Goal: Feedback & Contribution: Contribute content

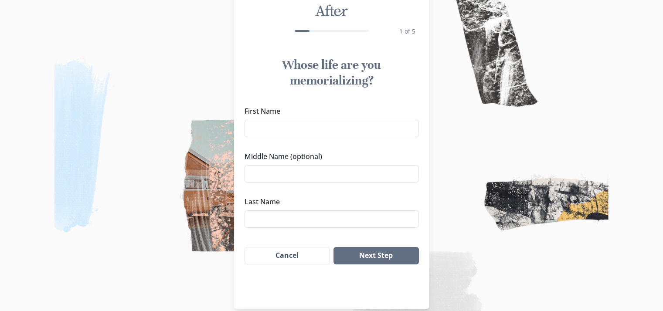
scroll to position [51, 0]
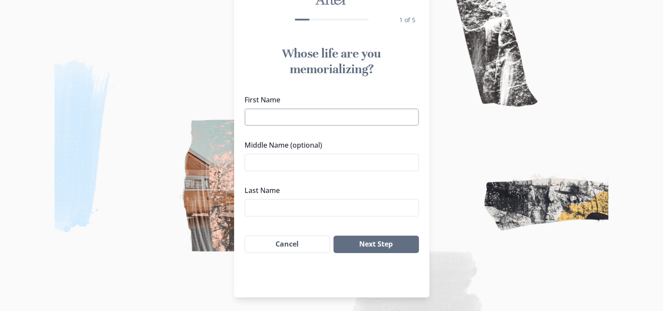
click at [333, 115] on input "First Name" at bounding box center [332, 117] width 174 height 17
type input "G"
click at [356, 113] on input "[PERSON_NAME]" at bounding box center [332, 117] width 174 height 17
type input "[PERSON_NAME]"
click at [319, 166] on input "Middle Name (optional)" at bounding box center [332, 162] width 174 height 17
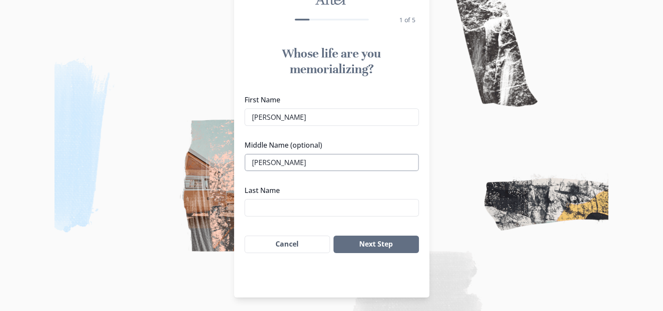
type input "[PERSON_NAME]"
click at [387, 246] on button "Next Step" at bounding box center [376, 244] width 85 height 17
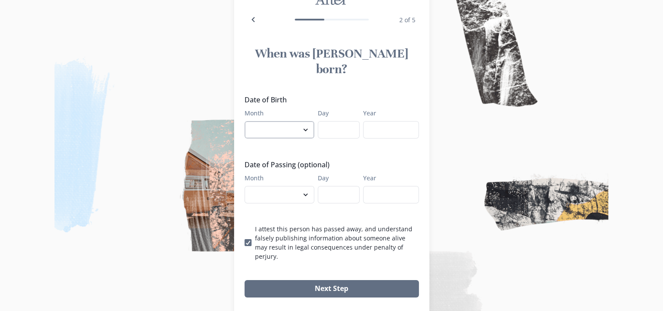
click at [291, 121] on select "January February March April May June July August September October November De…" at bounding box center [280, 129] width 70 height 17
select select "4"
click at [248, 121] on select "January February March April May June July August September October November De…" at bounding box center [280, 129] width 70 height 17
click at [340, 121] on input "Day" at bounding box center [339, 129] width 42 height 17
click at [341, 121] on input "Day" at bounding box center [339, 129] width 42 height 17
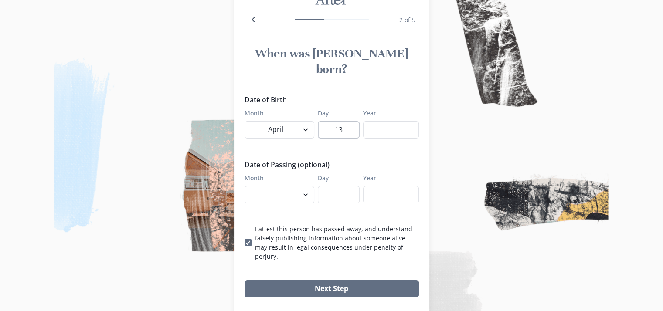
type input "13"
click at [384, 121] on input "Year" at bounding box center [391, 129] width 56 height 17
type input "1949"
click at [273, 186] on select "January February March April May June July August September October November De…" at bounding box center [280, 194] width 70 height 17
select select "8"
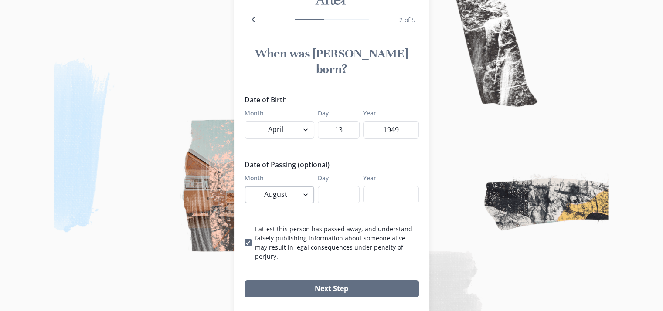
click at [248, 186] on select "January February March April May June July August September October November De…" at bounding box center [280, 194] width 70 height 17
click at [341, 186] on input "Day" at bounding box center [339, 194] width 42 height 17
type input "15"
click at [393, 186] on input "Year" at bounding box center [391, 194] width 56 height 17
type input "2025"
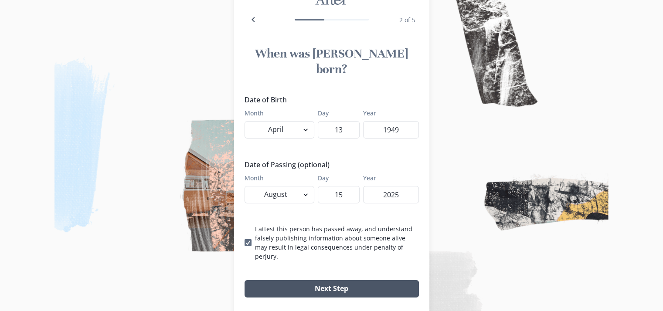
click at [341, 280] on button "Next Step" at bounding box center [332, 288] width 174 height 17
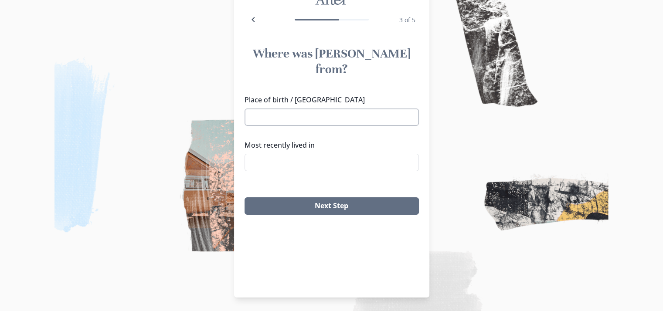
click at [349, 109] on input "Place of birth / [GEOGRAPHIC_DATA]" at bounding box center [332, 117] width 174 height 17
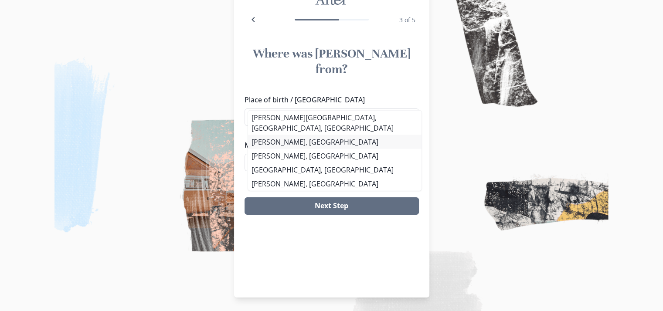
click at [287, 135] on li "[PERSON_NAME], [GEOGRAPHIC_DATA]" at bounding box center [335, 142] width 174 height 14
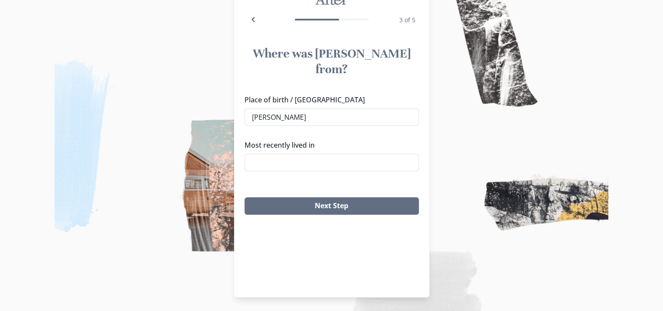
type input "[PERSON_NAME], [GEOGRAPHIC_DATA]"
click at [322, 154] on input "Most recently lived in" at bounding box center [332, 162] width 174 height 17
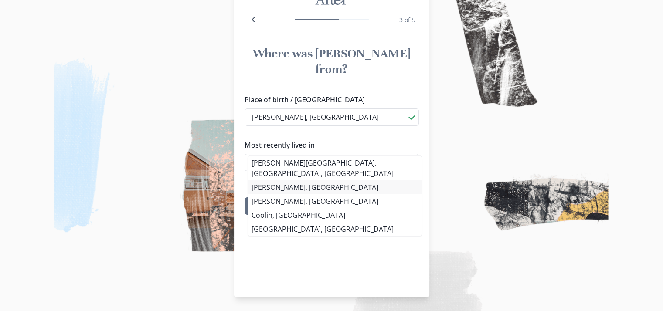
click at [280, 181] on li "[PERSON_NAME], [GEOGRAPHIC_DATA]" at bounding box center [335, 188] width 174 height 14
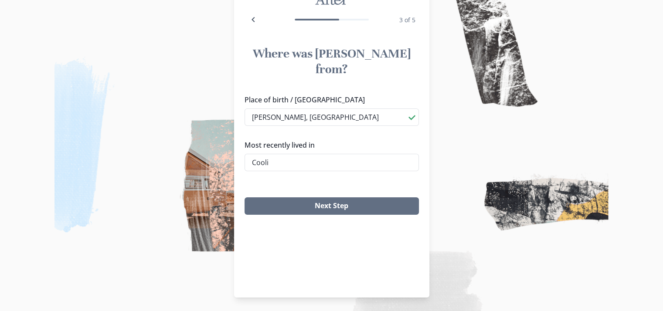
type input "[PERSON_NAME], [GEOGRAPHIC_DATA]"
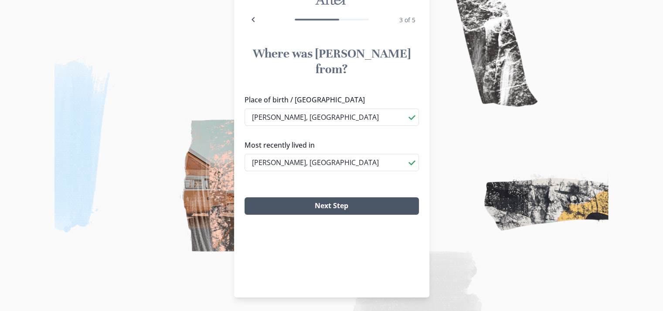
click at [357, 198] on button "Next Step" at bounding box center [332, 206] width 174 height 17
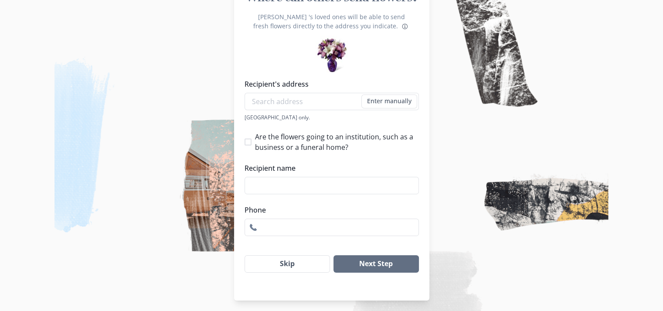
scroll to position [109, 0]
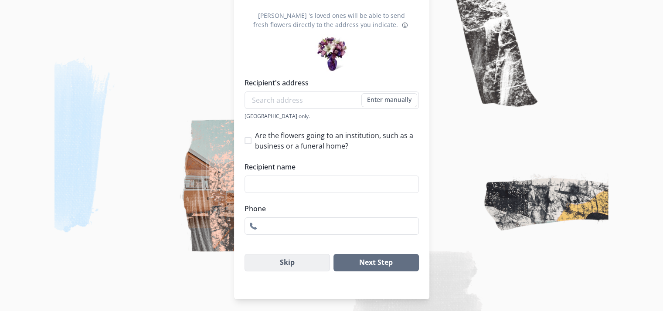
click at [288, 262] on button "Skip" at bounding box center [288, 262] width 86 height 17
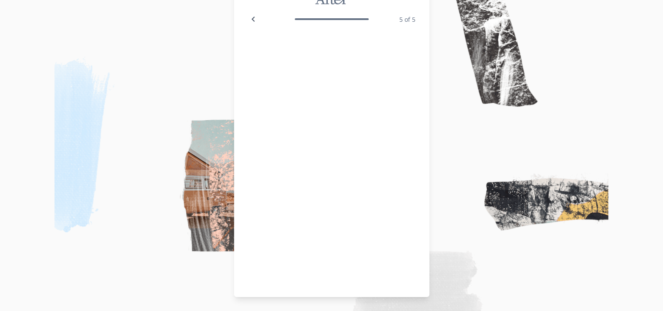
scroll to position [51, 0]
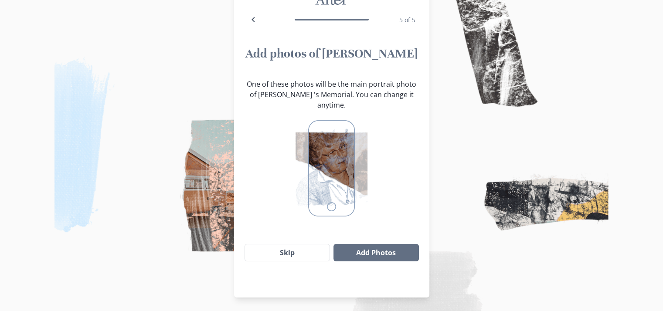
click at [338, 156] on img at bounding box center [332, 168] width 72 height 103
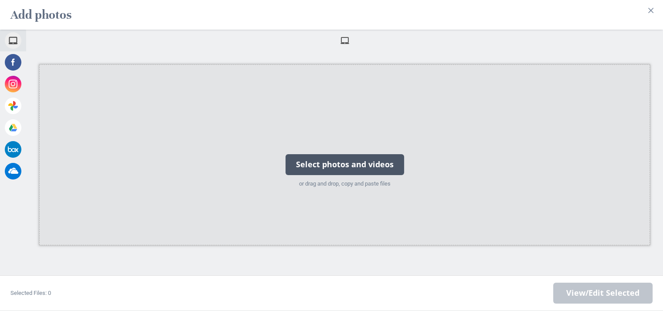
click at [344, 154] on div "Select photos and videos" at bounding box center [345, 164] width 119 height 21
click at [348, 160] on div "Select photos and videos" at bounding box center [345, 164] width 119 height 21
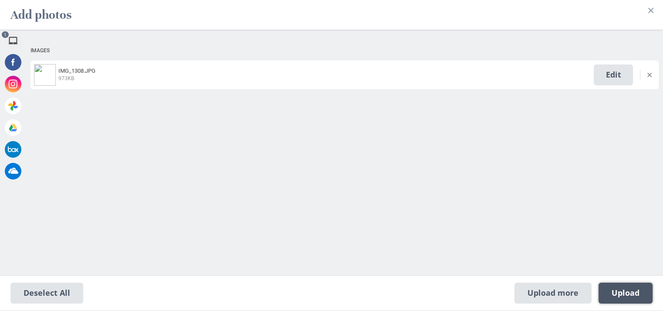
click at [625, 295] on span "Upload 1" at bounding box center [626, 294] width 28 height 10
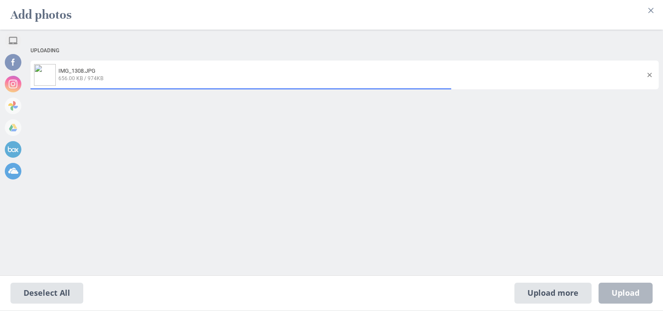
click at [631, 298] on div "Upload more Upload 0" at bounding box center [584, 293] width 138 height 21
select select "2021"
select select "1"
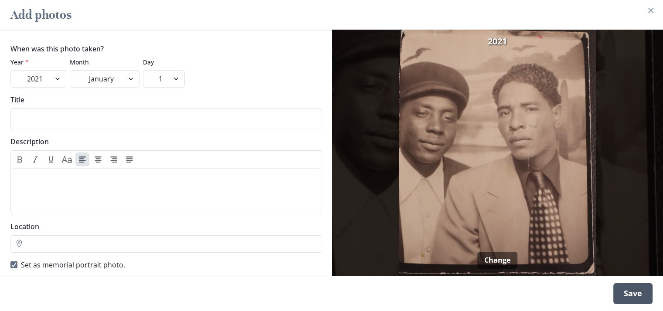
click at [631, 296] on div "Save" at bounding box center [633, 294] width 39 height 21
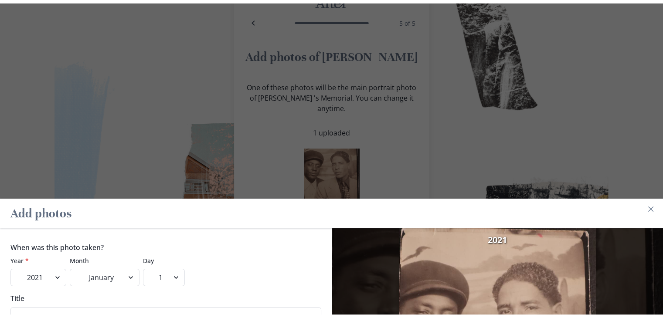
scroll to position [0, 0]
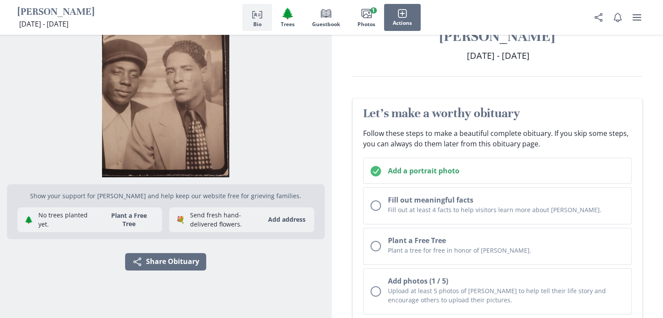
scroll to position [26, 0]
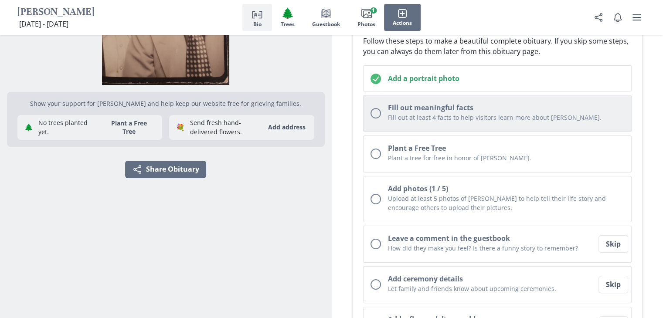
click at [372, 115] on div "Unchecked circle" at bounding box center [376, 113] width 10 height 10
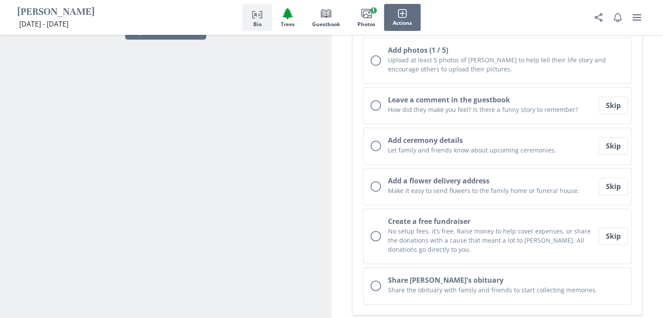
scroll to position [260, 0]
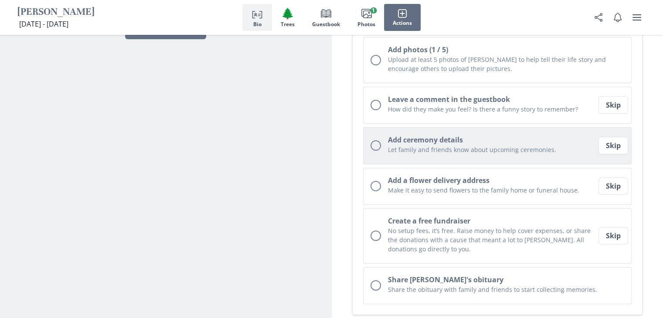
click at [376, 147] on div "Unchecked circle" at bounding box center [376, 145] width 10 height 10
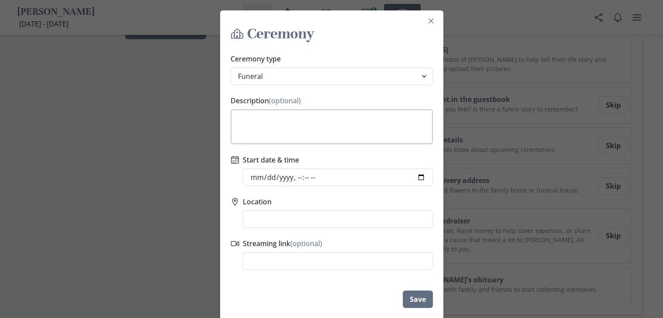
click at [298, 123] on textarea "Description (optional)" at bounding box center [332, 126] width 202 height 35
type textarea "M"
type textarea "S"
type textarea "A"
type textarea "[DATE]"
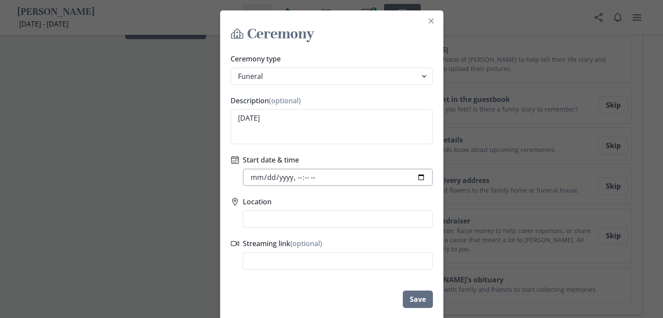
click at [408, 174] on input "Start date & time" at bounding box center [338, 177] width 190 height 17
click at [424, 178] on input "Start date & time" at bounding box center [338, 177] width 190 height 17
type input "[DATE]T10:00"
click at [393, 155] on label "Start date & time" at bounding box center [335, 160] width 185 height 10
click at [393, 169] on input "Start date & time" at bounding box center [338, 177] width 190 height 17
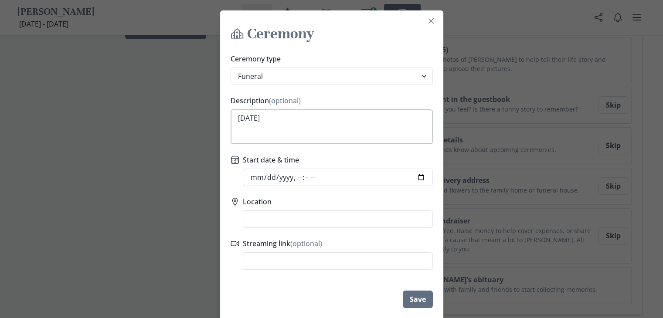
click at [346, 120] on textarea "[DATE]" at bounding box center [332, 126] width 202 height 35
click at [344, 121] on textarea "[DATE]" at bounding box center [332, 126] width 202 height 35
type textarea "S"
type textarea "Funeral Services"
click at [319, 219] on input "Location" at bounding box center [338, 219] width 190 height 17
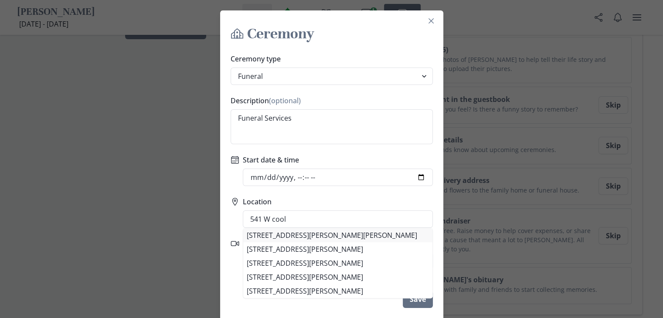
click at [363, 236] on li "[STREET_ADDRESS][PERSON_NAME][PERSON_NAME]" at bounding box center [337, 236] width 189 height 14
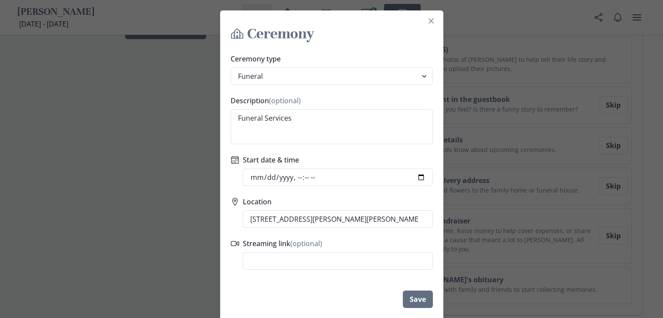
type input "[STREET_ADDRESS][PERSON_NAME][PERSON_NAME]"
click at [298, 290] on footer "Save" at bounding box center [331, 299] width 223 height 31
click at [401, 216] on input "[STREET_ADDRESS][PERSON_NAME][PERSON_NAME]" at bounding box center [338, 219] width 190 height 17
click at [314, 122] on textarea "Funeral Services" at bounding box center [332, 126] width 202 height 35
click at [332, 120] on textarea "Funeral Services to be at J.[PERSON_NAME] &Maud" at bounding box center [332, 126] width 202 height 35
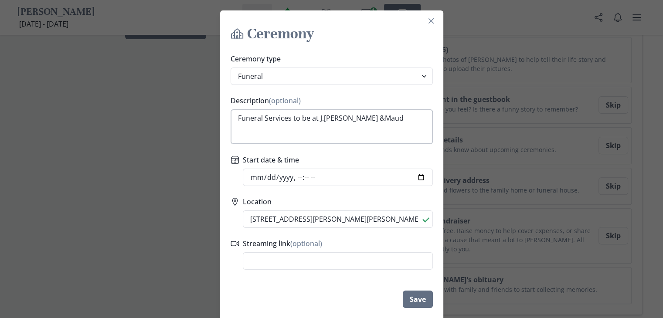
click at [322, 120] on textarea "Funeral Services to be at J.[PERSON_NAME] &Maud" at bounding box center [332, 126] width 202 height 35
click at [412, 120] on textarea "Funeral Services to be at J. [PERSON_NAME] &Maud" at bounding box center [332, 126] width 202 height 35
click at [318, 120] on textarea "Funeral Services to be at J. [PERSON_NAME] &Maud" at bounding box center [332, 126] width 202 height 35
click at [407, 120] on textarea "Funeral Services to be at J. [PERSON_NAME] &Maud" at bounding box center [332, 126] width 202 height 35
type textarea "Funeral Services to be at J. [PERSON_NAME] &Maud"
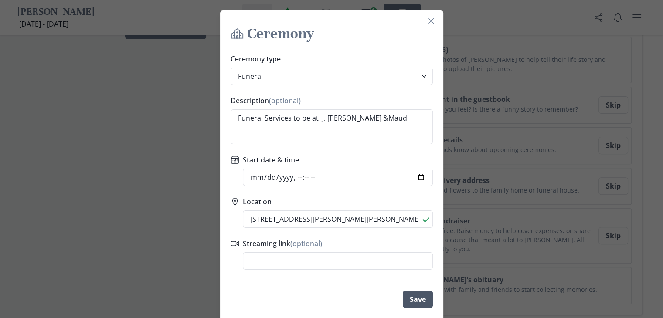
click at [417, 300] on button "Save" at bounding box center [418, 299] width 30 height 17
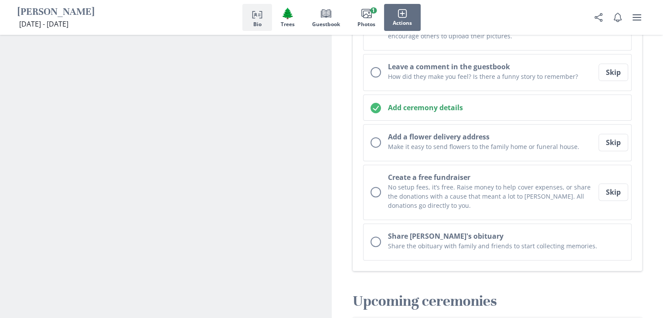
scroll to position [296, 0]
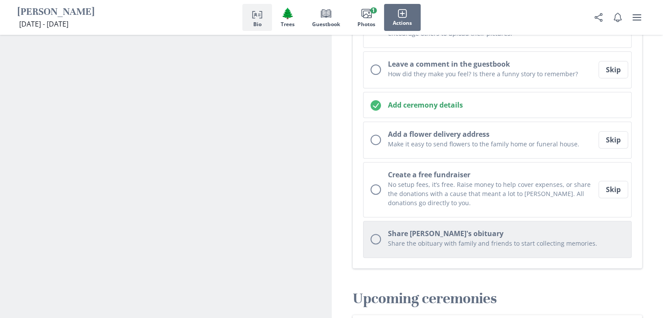
click at [384, 237] on button "Share [PERSON_NAME]'s obituary Share the obituary with family and friends to st…" at bounding box center [497, 239] width 269 height 37
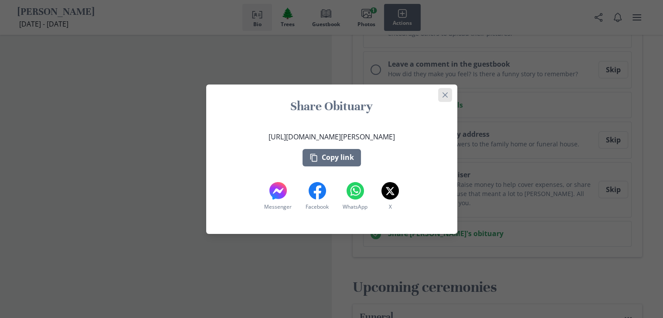
click at [449, 98] on button "Close" at bounding box center [445, 95] width 14 height 14
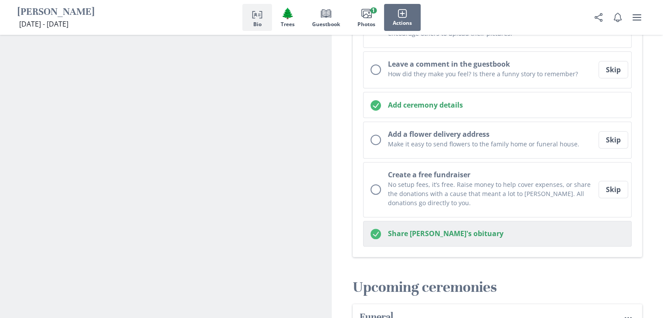
click at [377, 237] on icon "Checked circle" at bounding box center [376, 234] width 10 height 10
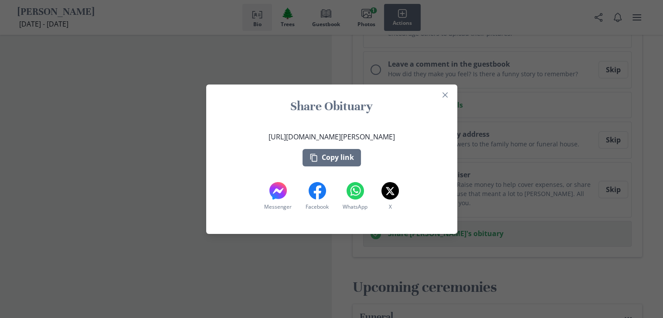
click at [452, 92] on button "Close" at bounding box center [445, 95] width 14 height 14
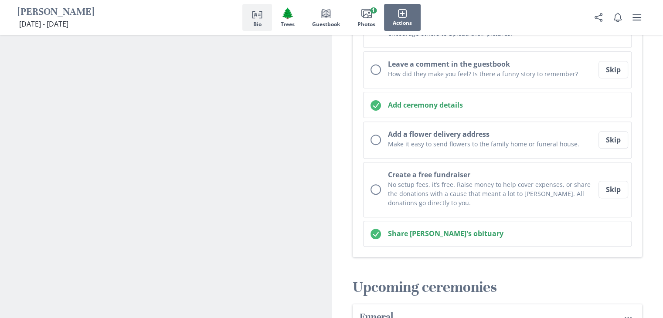
click at [375, 236] on icon "Checked circle" at bounding box center [376, 234] width 10 height 10
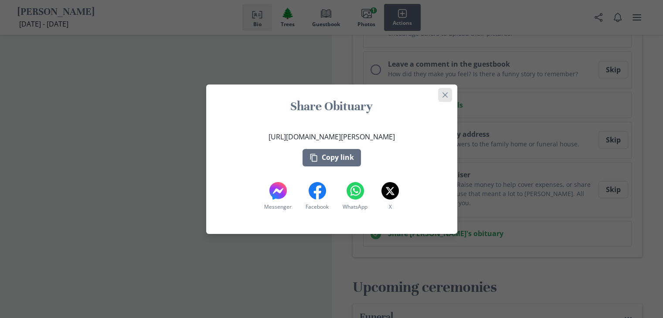
click at [448, 91] on button "Close" at bounding box center [445, 95] width 14 height 14
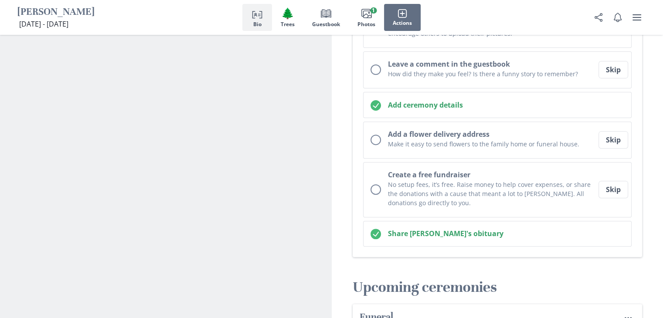
click at [376, 234] on icon "Checked circle" at bounding box center [376, 234] width 10 height 10
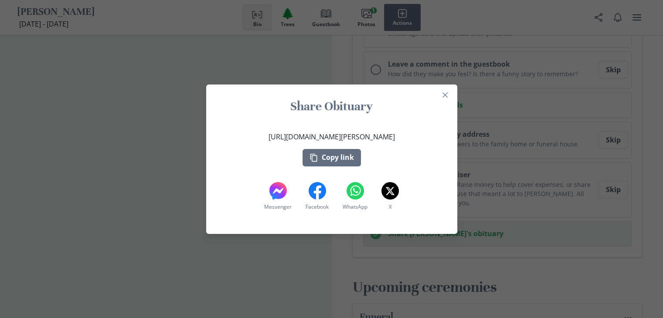
click at [448, 94] on icon "Close" at bounding box center [445, 94] width 5 height 5
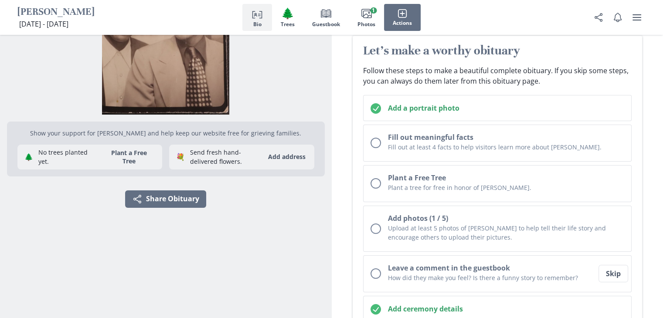
scroll to position [96, 0]
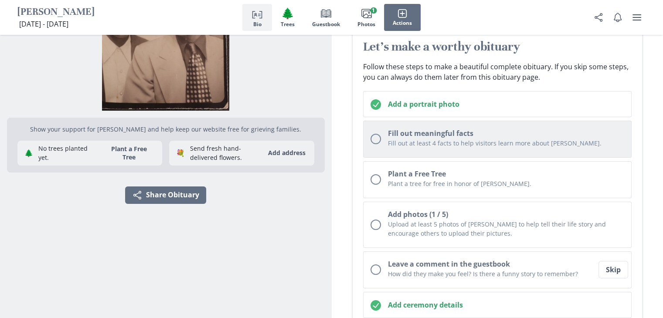
click at [379, 142] on div "Unchecked circle" at bounding box center [376, 139] width 10 height 10
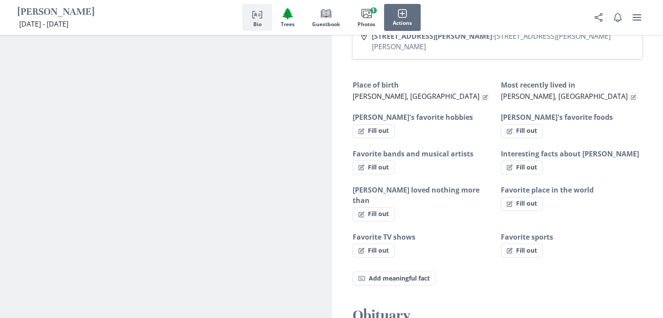
scroll to position [622, 0]
click at [383, 124] on button "Fill out" at bounding box center [374, 131] width 42 height 14
select select "[PERSON_NAME]'s favorite hobbies"
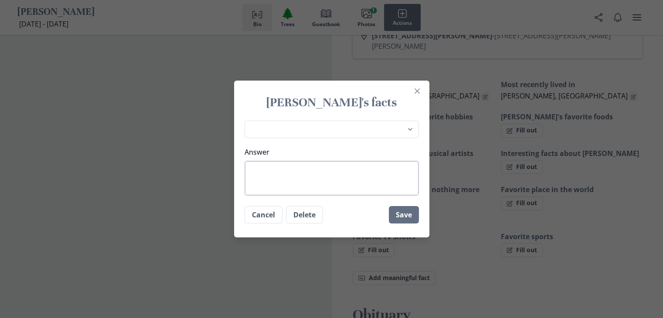
click at [311, 173] on textarea "Answer" at bounding box center [332, 178] width 174 height 35
type textarea "f"
type textarea "x"
type textarea "fI"
type textarea "x"
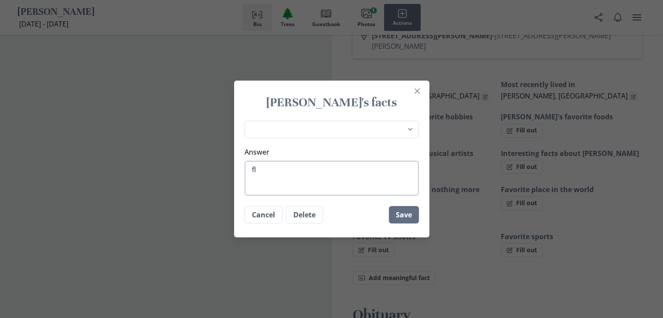
type textarea "f"
type textarea "x"
type textarea "F"
type textarea "x"
type textarea "Fh"
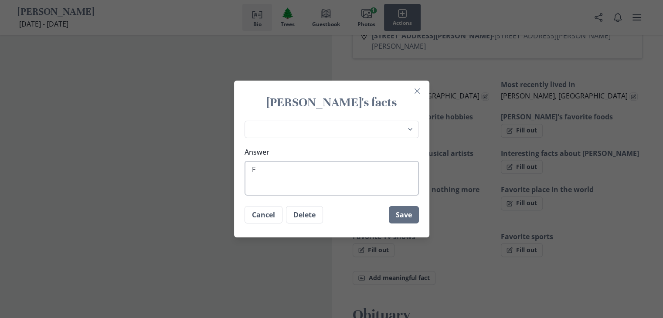
type textarea "x"
type textarea "Fhi"
type textarea "x"
type textarea "Fhis"
type textarea "x"
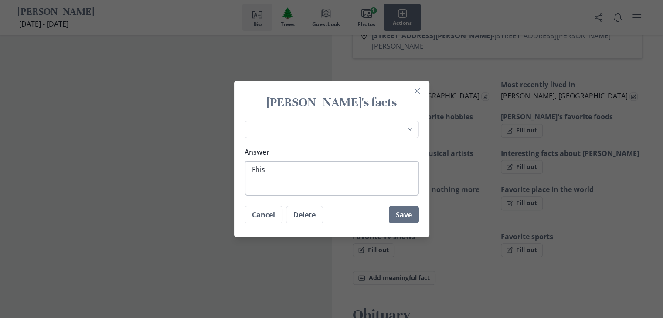
type textarea "Fhi"
type textarea "x"
type textarea "Fh"
type textarea "x"
type textarea "F"
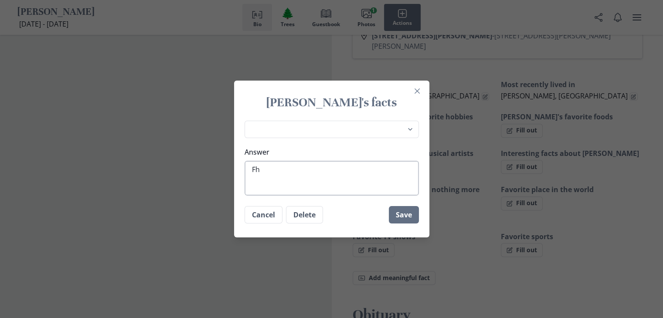
type textarea "x"
type textarea "Fi"
type textarea "x"
type textarea "Fis"
type textarea "x"
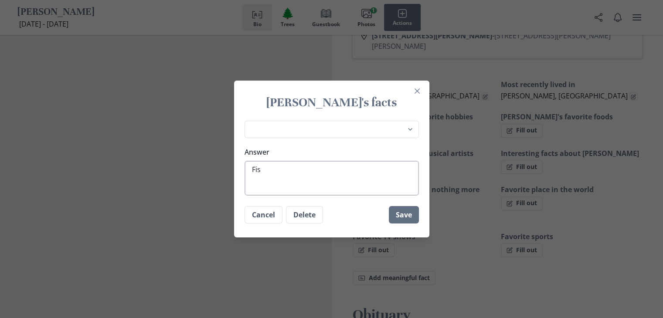
type textarea "Fish"
type textarea "x"
type textarea "Fishi"
type textarea "x"
type textarea "Fishin"
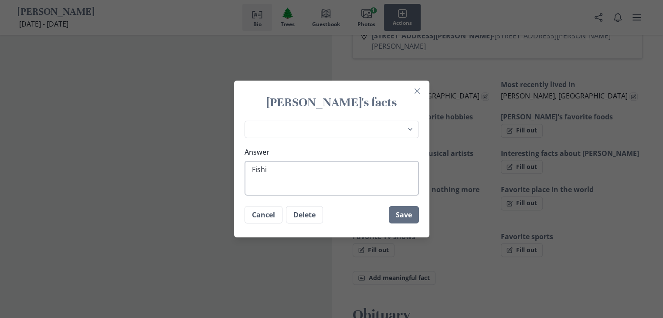
type textarea "x"
type textarea "Fishing"
type textarea "x"
type textarea "Fishing"
type textarea "x"
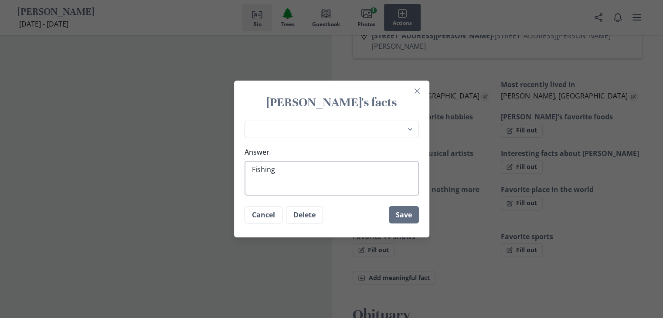
type textarea "Fishing w"
type textarea "x"
type textarea "Fishing wi"
type textarea "x"
type textarea "Fishing wit"
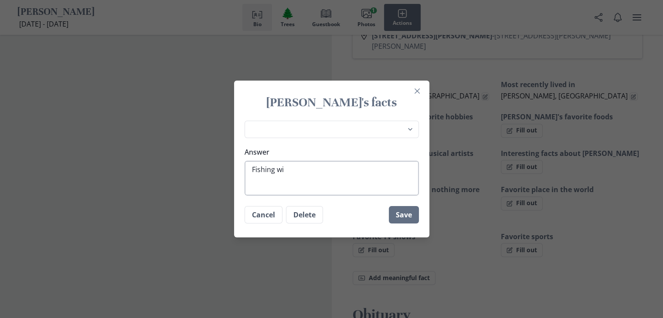
type textarea "x"
type textarea "Fishing with"
type textarea "x"
type textarea "Fishing with"
type textarea "x"
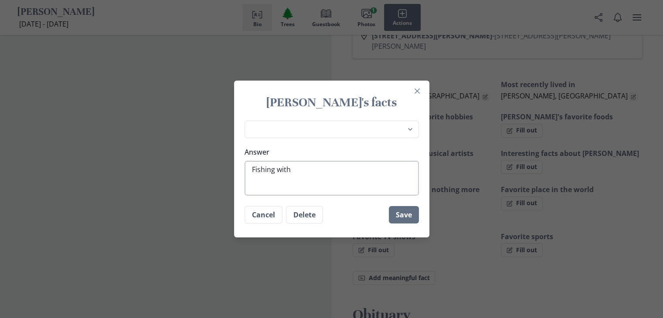
type textarea "Fishing with h"
type textarea "x"
type textarea "Fishing with hi"
type textarea "x"
type textarea "Fishing with his"
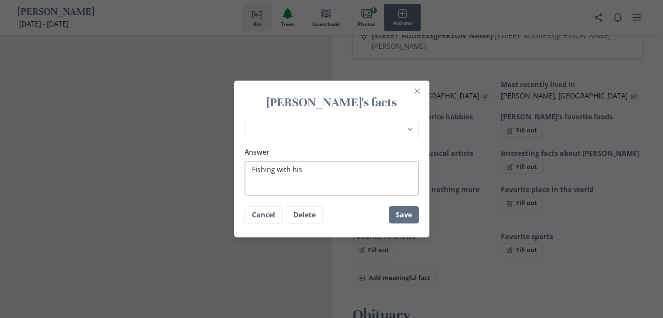
type textarea "x"
type textarea "Fishing with his"
type textarea "x"
type textarea "Fishing with his B"
type textarea "x"
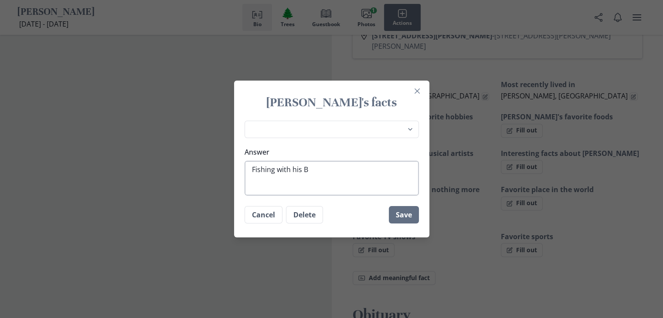
type textarea "Fishing with his"
type textarea "x"
type textarea "Fishing with his b"
type textarea "x"
type textarea "Fishing with his be"
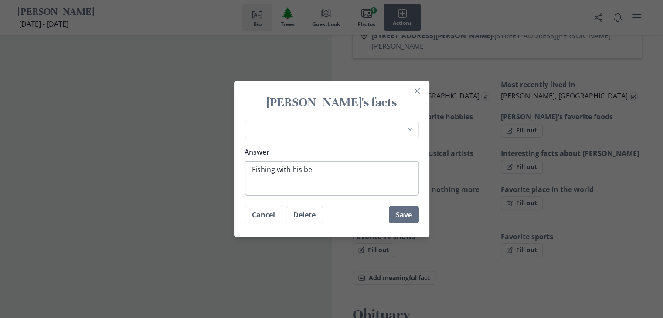
type textarea "x"
type textarea "Fishing with his bes"
type textarea "x"
type textarea "Fishing with his best"
type textarea "x"
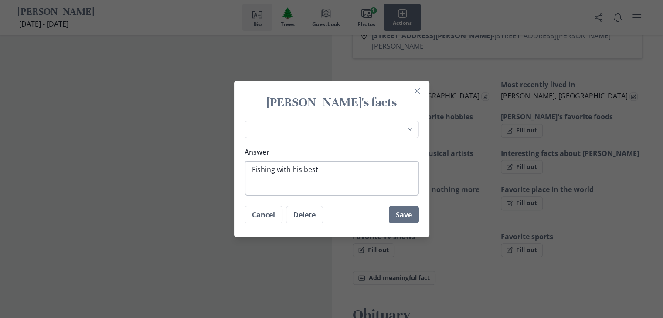
type textarea "Fishing with his besti"
type textarea "x"
type textarea "Fishing with his best"
type textarea "x"
type textarea "Fishing with his best"
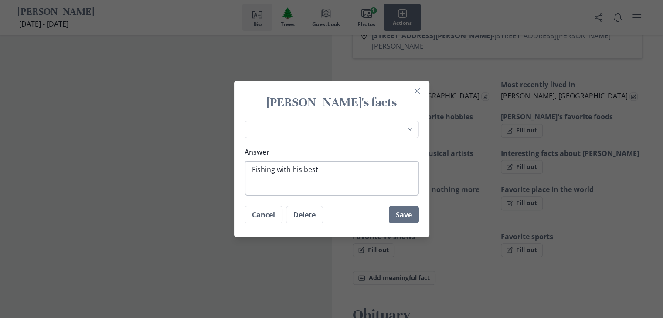
type textarea "x"
type textarea "Fishing with his best f"
type textarea "x"
type textarea "Fishing with his best fr"
type textarea "x"
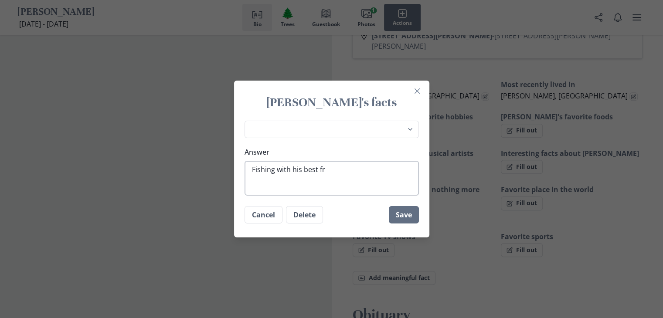
type textarea "Fishing with his best fre"
type textarea "x"
type textarea "Fishing with his best fr"
type textarea "x"
type textarea "Fishing with his best fre"
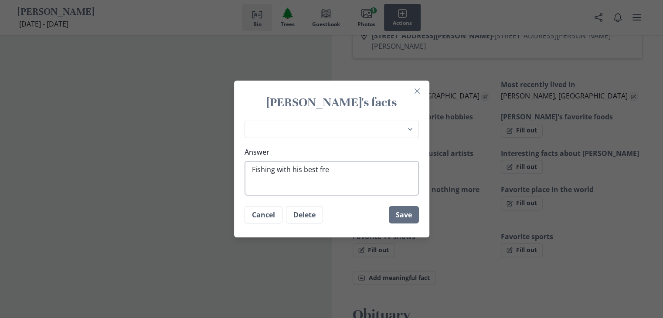
type textarea "x"
type textarea "Fishing with his best fr"
type textarea "x"
type textarea "Fishing with his best fri"
type textarea "x"
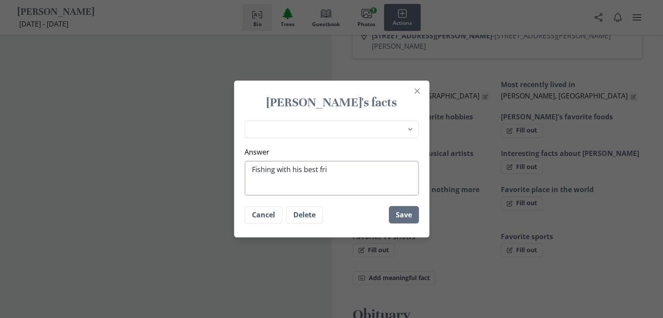
type textarea "Fishing with his best frie"
type textarea "x"
type textarea "Fishing with his best frien"
type textarea "x"
type textarea "Fishing with his best friend"
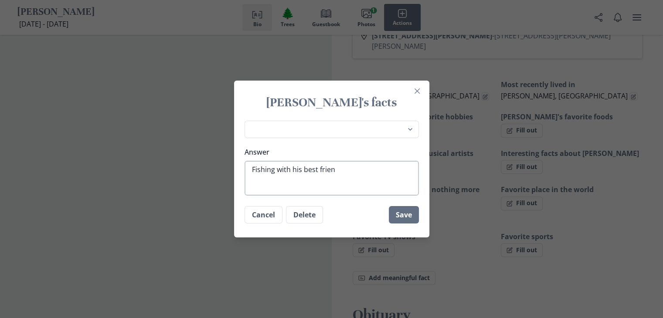
type textarea "x"
type textarea "Fishing with his best friend"
type textarea "x"
type textarea "Fishing with his best friend S"
type textarea "x"
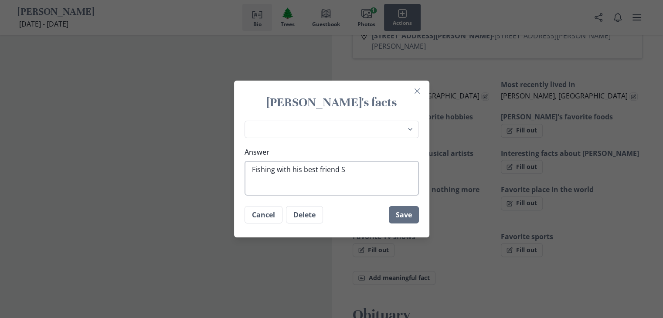
type textarea "Fishing with his best friend [PERSON_NAME]"
type textarea "x"
type textarea "Fishing with his best friend [PERSON_NAME]"
type textarea "x"
type textarea "Fishing with his best friend [PERSON_NAME]"
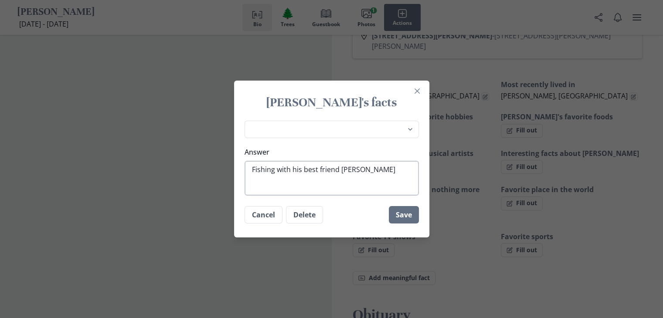
type textarea "x"
type textarea "Fishing with his best friend [PERSON_NAME]"
type textarea "x"
type textarea "Fishing with his best friend [PERSON_NAME]"
type textarea "x"
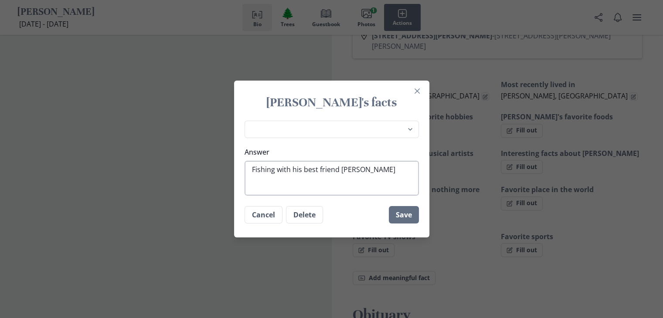
type textarea "Fishing with his best friend [PERSON_NAME]"
type textarea "x"
type textarea "Fishing with his best friend [PERSON_NAME]"
type textarea "x"
type textarea "Fishing with his best friend [PERSON_NAME]"
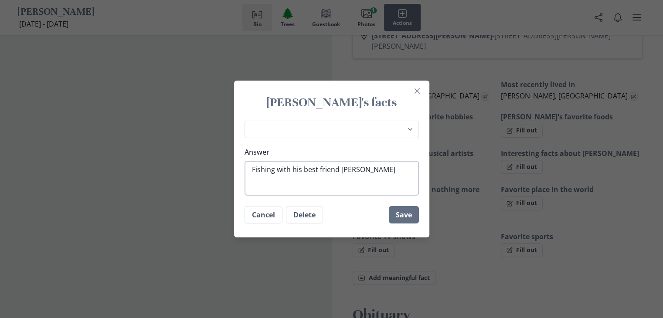
type textarea "x"
type textarea "Fishing with his best friend [PERSON_NAME]"
type textarea "x"
type textarea "Fishing with his best friend [PERSON_NAME] a"
type textarea "x"
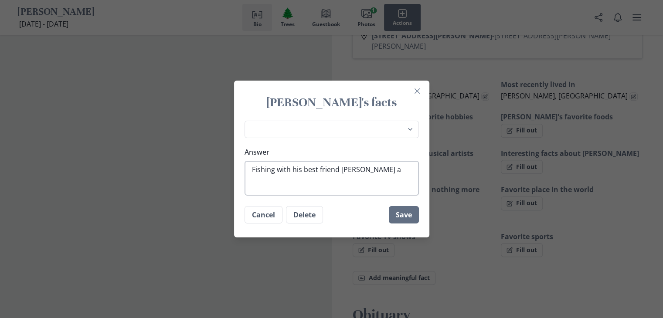
type textarea "Fishing with his best friend [PERSON_NAME] an"
type textarea "x"
type textarea "Fishing with his best friend [PERSON_NAME] and"
type textarea "x"
type textarea "Fishing with his best friend [PERSON_NAME] and"
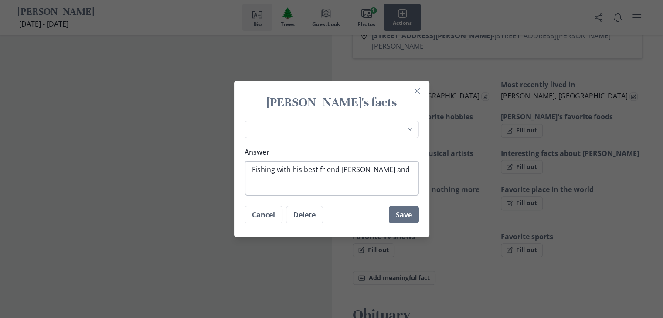
type textarea "x"
type textarea "Fishing with his best friend [PERSON_NAME] and p"
type textarea "x"
type textarea "Fishing with his best friend [PERSON_NAME] and pl"
type textarea "x"
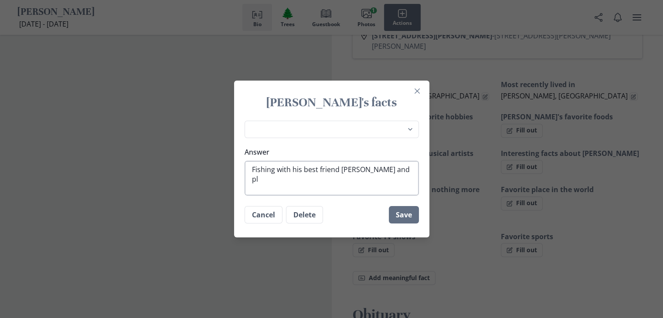
type textarea "Fishing with his best friend [PERSON_NAME] and [PERSON_NAME]"
type textarea "x"
type textarea "Fishing with his best friend [PERSON_NAME] and play"
type textarea "x"
type textarea "Fishing with his best friend [PERSON_NAME] and playi"
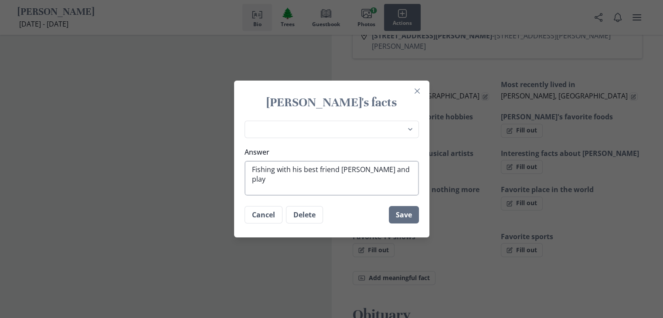
type textarea "x"
type textarea "Fishing with his best friend [PERSON_NAME] and playin"
type textarea "x"
type textarea "Fishing with his best friend [PERSON_NAME] and playing"
type textarea "x"
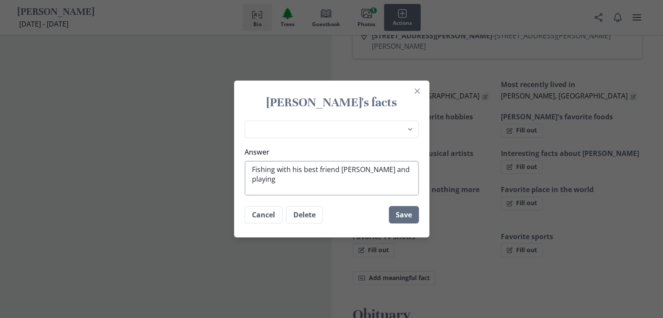
type textarea "Fishing with his best friend [PERSON_NAME] and playing"
type textarea "x"
type textarea "Fishing with his best friend [PERSON_NAME] and playing d"
type textarea "x"
type textarea "Fishing with his best friend [PERSON_NAME] and playing do"
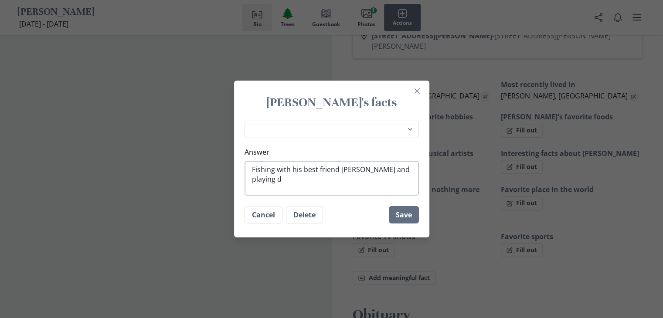
type textarea "x"
type textarea "Fishing with his best friend [PERSON_NAME] and playing dom"
type textarea "x"
type textarea "Fishing with his best friend [PERSON_NAME] and playing domi"
type textarea "x"
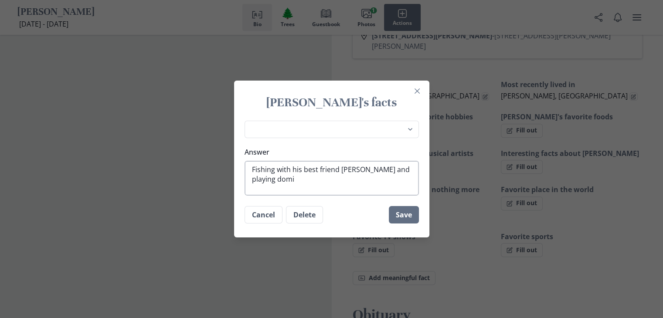
type textarea "Fishing with his best friend [PERSON_NAME] and playing [PERSON_NAME]"
type textarea "x"
type textarea "Fishing with his best friend [PERSON_NAME] and playing domini"
type textarea "x"
type textarea "Fishing with his best friend [PERSON_NAME] and playing dominio"
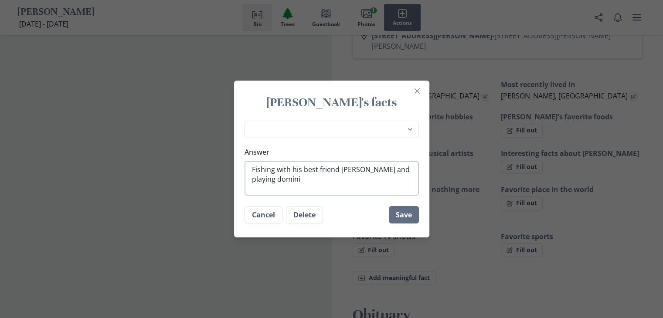
type textarea "x"
type textarea "Fishing with his best friend [PERSON_NAME] and playing dominios"
type textarea "x"
type textarea "Fishing with his best friend [PERSON_NAME] and playing dominios"
type textarea "x"
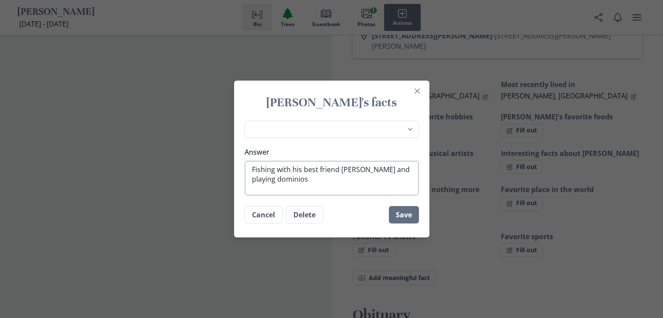
click at [272, 183] on textarea "Fishing with his best friend [PERSON_NAME] and playing dominios" at bounding box center [332, 178] width 174 height 35
click at [267, 183] on textarea "Fishing with his best friend [PERSON_NAME] and playing dominios" at bounding box center [332, 178] width 174 height 35
click at [283, 191] on textarea "Fishing with his best friend [PERSON_NAME] and playing dominios" at bounding box center [332, 178] width 174 height 35
click at [270, 181] on textarea "Fishing with his best friend [PERSON_NAME] and playing dominios" at bounding box center [332, 178] width 174 height 35
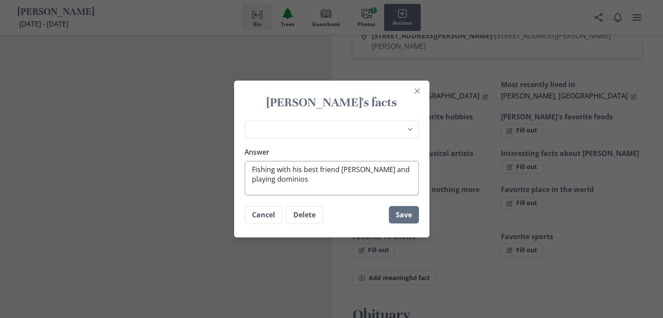
click at [270, 183] on textarea "Fishing with his best friend [PERSON_NAME] and playing dominios" at bounding box center [332, 178] width 174 height 35
click at [317, 183] on textarea "Fishing with his best friend [PERSON_NAME] and playing dominios" at bounding box center [332, 178] width 174 height 35
click at [275, 181] on textarea "Fishing with his best friend [PERSON_NAME] and playing dominios" at bounding box center [332, 178] width 174 height 35
click at [275, 183] on textarea "Fishing with his best friend [PERSON_NAME] and playing dominios" at bounding box center [332, 178] width 174 height 35
click at [316, 183] on textarea "Fishing with his best friend [PERSON_NAME] and playing dominios" at bounding box center [332, 178] width 174 height 35
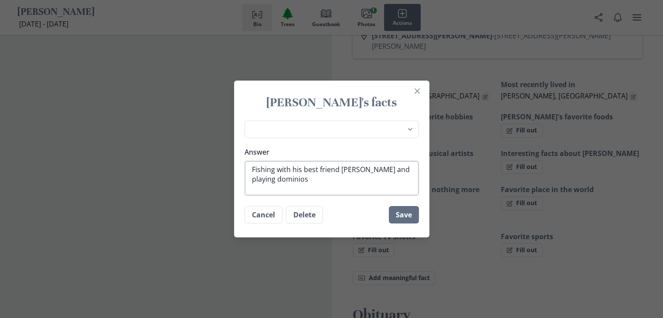
click at [274, 183] on textarea "Fishing with his best friend [PERSON_NAME] and playing dominios" at bounding box center [332, 178] width 174 height 35
click at [274, 181] on textarea "Fishing with his best friend [PERSON_NAME] and playing dominios" at bounding box center [332, 178] width 174 height 35
click at [274, 182] on textarea "Fishing with his best friend [PERSON_NAME] and playing dominios" at bounding box center [332, 178] width 174 height 35
type textarea "Fishing with his best friend [PERSON_NAME] and playing dominos"
type textarea "x"
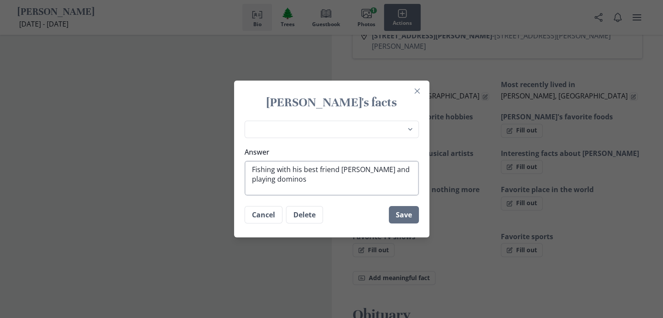
type textarea "Fishing with his best friend [PERSON_NAME] and playing dominos"
type textarea "x"
type textarea "Fishing with his best friend [PERSON_NAME] and playing dominos"
type textarea "x"
type textarea "Fishing with his best friend [PERSON_NAME] and playing dominos"
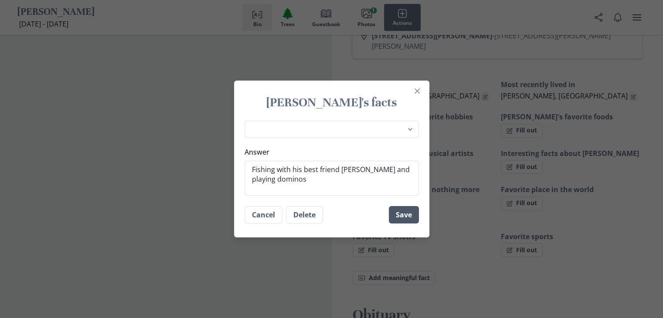
click at [403, 213] on button "Save" at bounding box center [404, 214] width 30 height 17
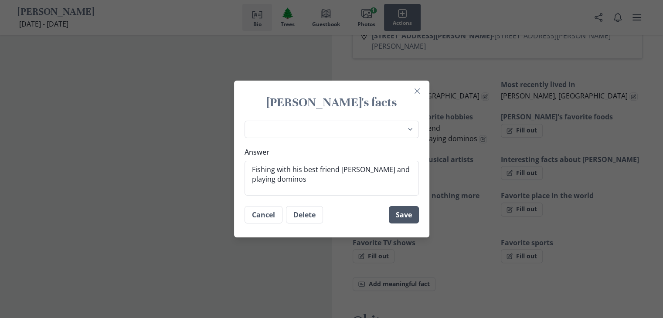
type textarea "x"
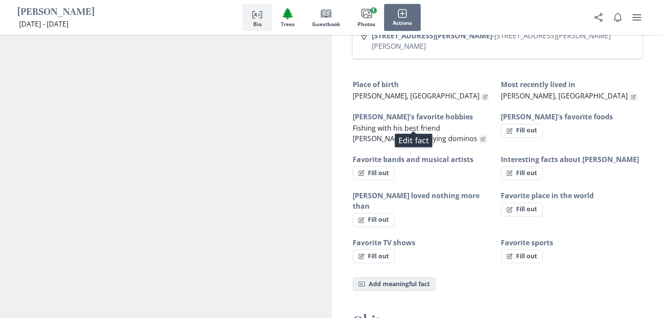
click at [390, 277] on button "Fact Add meaningful fact" at bounding box center [394, 284] width 83 height 14
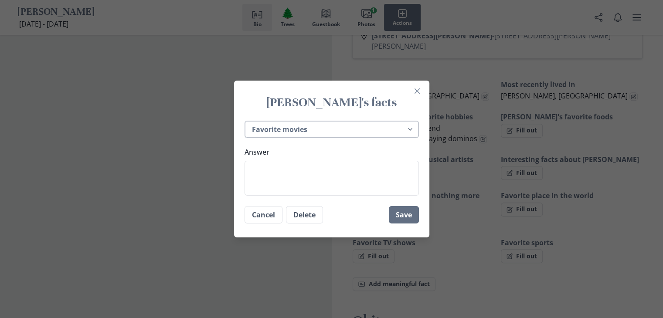
click at [401, 126] on select "Place of birth Most recently lived in [PERSON_NAME]'s favorite hobbies [PERSON_…" at bounding box center [332, 130] width 174 height 18
select select "_custom"
click at [248, 121] on select "Place of birth Most recently lived in [PERSON_NAME]'s favorite hobbies [PERSON_…" at bounding box center [332, 130] width 174 height 18
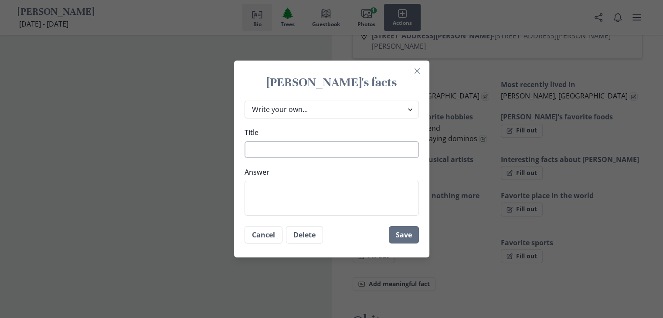
click at [303, 154] on textarea "Title" at bounding box center [332, 149] width 174 height 17
type textarea "x"
type textarea "F"
type textarea "x"
type textarea "Fe"
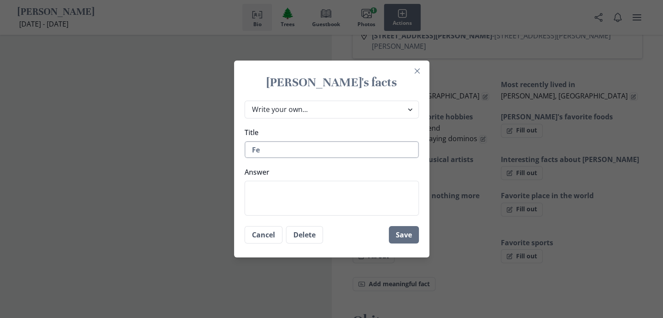
type textarea "x"
type textarea "F"
type textarea "x"
type textarea "Fr"
type textarea "x"
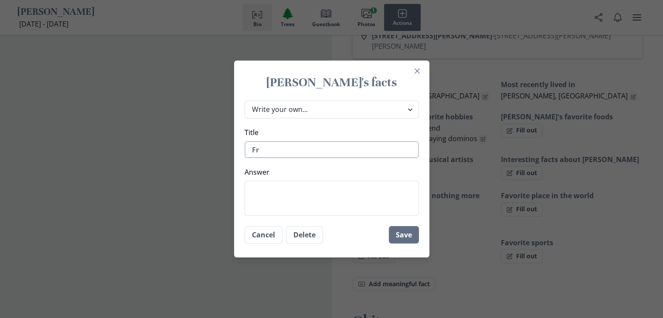
type textarea "F"
click at [293, 187] on textarea "Answer" at bounding box center [332, 198] width 174 height 35
click at [262, 193] on textarea "Freedie [PERSON_NAME]" at bounding box center [332, 198] width 174 height 35
click at [270, 192] on textarea "Freedie [PERSON_NAME]" at bounding box center [332, 198] width 174 height 35
click at [351, 189] on textarea "[PERSON_NAME]" at bounding box center [332, 198] width 174 height 35
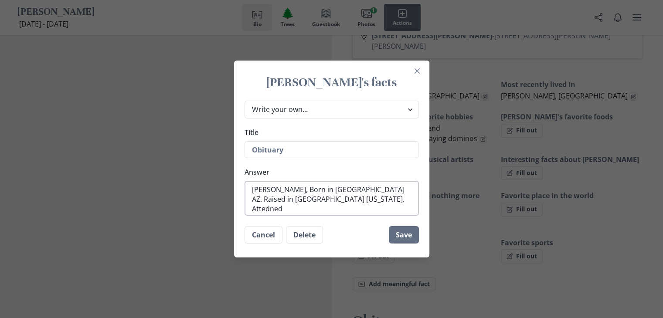
click at [364, 203] on textarea "[PERSON_NAME], Born in [GEOGRAPHIC_DATA] AZ. Raised in [GEOGRAPHIC_DATA] [US_ST…" at bounding box center [332, 198] width 174 height 35
click at [364, 201] on textarea "[PERSON_NAME], Born in [GEOGRAPHIC_DATA] AZ. Raised in [GEOGRAPHIC_DATA] [US_ST…" at bounding box center [332, 198] width 174 height 35
click at [367, 202] on textarea "[PERSON_NAME], Born in [GEOGRAPHIC_DATA] AZ. Raised in [GEOGRAPHIC_DATA] [US_ST…" at bounding box center [332, 198] width 174 height 35
click at [367, 199] on textarea "[PERSON_NAME], Born in [GEOGRAPHIC_DATA] AZ. Raised in [GEOGRAPHIC_DATA] [US_ST…" at bounding box center [332, 198] width 174 height 35
click at [367, 202] on textarea "[PERSON_NAME], Born in [GEOGRAPHIC_DATA] AZ. Raised in [GEOGRAPHIC_DATA] [US_ST…" at bounding box center [332, 198] width 174 height 35
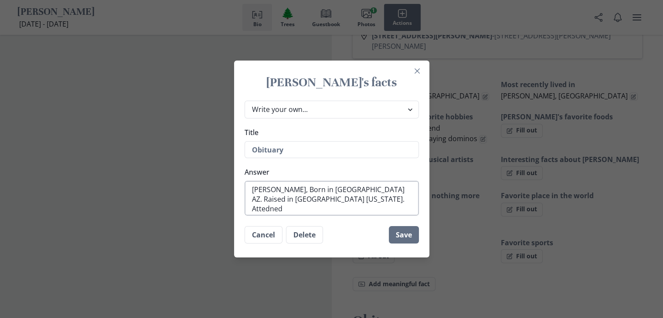
click at [375, 199] on textarea "[PERSON_NAME], Born in [GEOGRAPHIC_DATA] AZ. Raised in [GEOGRAPHIC_DATA] [US_ST…" at bounding box center [332, 198] width 174 height 35
click at [373, 201] on textarea "[PERSON_NAME], Born in [GEOGRAPHIC_DATA] AZ. Raised in [GEOGRAPHIC_DATA] [US_ST…" at bounding box center [332, 198] width 174 height 35
click at [380, 202] on textarea "[PERSON_NAME], Born in [GEOGRAPHIC_DATA] AZ. Raised in [GEOGRAPHIC_DATA] [US_ST…" at bounding box center [332, 198] width 174 height 35
click at [367, 199] on textarea "[PERSON_NAME], Born in [GEOGRAPHIC_DATA] AZ. Raised in [GEOGRAPHIC_DATA] [US_ST…" at bounding box center [332, 198] width 174 height 35
click at [366, 203] on textarea "[PERSON_NAME], Born in [GEOGRAPHIC_DATA] AZ. Raised in [GEOGRAPHIC_DATA] [US_ST…" at bounding box center [332, 198] width 174 height 35
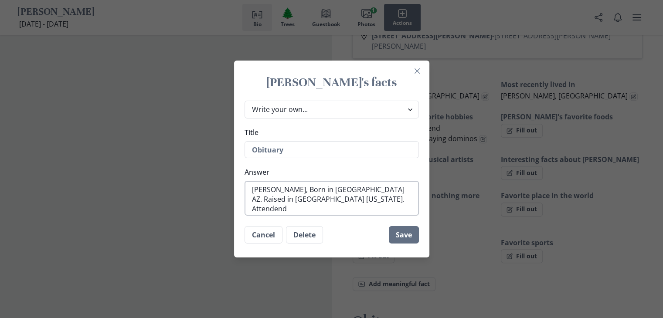
click at [369, 197] on textarea "[PERSON_NAME], Born in [GEOGRAPHIC_DATA] AZ. Raised in [GEOGRAPHIC_DATA] [US_ST…" at bounding box center [332, 198] width 174 height 35
click at [369, 198] on textarea "[PERSON_NAME], Born in [GEOGRAPHIC_DATA] AZ. Raised in [GEOGRAPHIC_DATA] [US_ST…" at bounding box center [332, 198] width 174 height 35
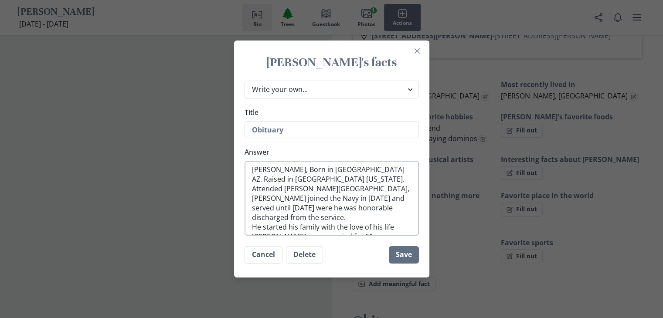
click at [296, 228] on textarea "[PERSON_NAME], Born in [GEOGRAPHIC_DATA] AZ. Raised in [GEOGRAPHIC_DATA] [US_ST…" at bounding box center [332, 198] width 174 height 75
click at [386, 228] on textarea "[PERSON_NAME], Born in [GEOGRAPHIC_DATA] AZ. Raised in [GEOGRAPHIC_DATA] [US_ST…" at bounding box center [332, 198] width 174 height 75
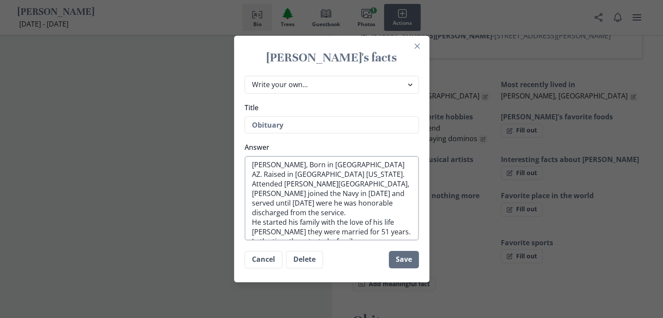
click at [270, 234] on textarea "[PERSON_NAME], Born in [GEOGRAPHIC_DATA] AZ. Raised in [GEOGRAPHIC_DATA] [US_ST…" at bounding box center [332, 198] width 174 height 85
click at [365, 231] on textarea "[PERSON_NAME], Born in [GEOGRAPHIC_DATA] AZ. Raised in [GEOGRAPHIC_DATA] [US_ST…" at bounding box center [332, 198] width 174 height 85
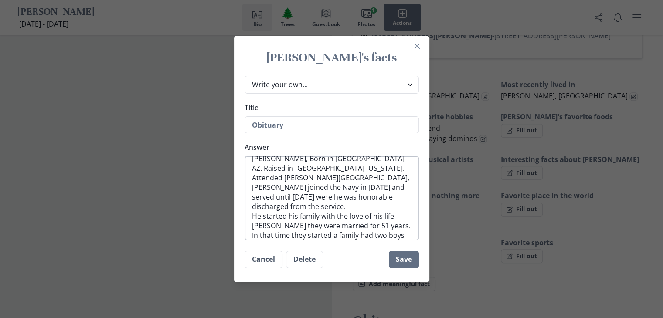
click at [398, 220] on textarea "[PERSON_NAME], Born in [GEOGRAPHIC_DATA] AZ. Raised in [GEOGRAPHIC_DATA] [US_ST…" at bounding box center [332, 198] width 174 height 85
click at [384, 237] on textarea "[PERSON_NAME], Born in [GEOGRAPHIC_DATA] AZ. Raised in [GEOGRAPHIC_DATA] [US_ST…" at bounding box center [332, 198] width 174 height 85
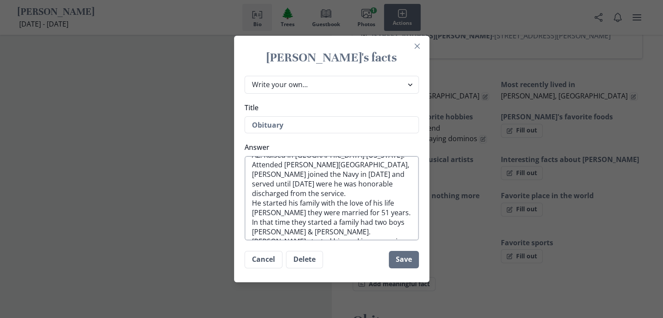
scroll to position [25, 0]
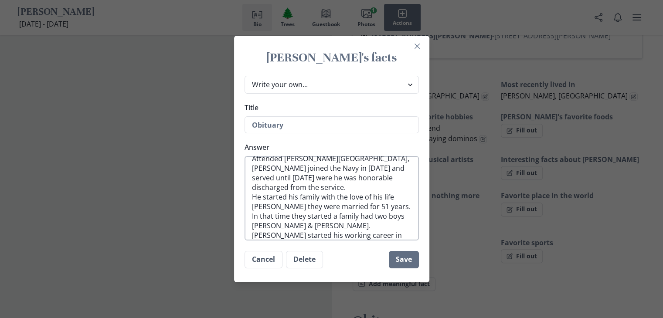
click at [351, 239] on textarea "[PERSON_NAME], Born in [GEOGRAPHIC_DATA] AZ. Raised in [GEOGRAPHIC_DATA] [US_ST…" at bounding box center [332, 198] width 174 height 85
click at [377, 238] on textarea "[PERSON_NAME], Born in [GEOGRAPHIC_DATA] AZ. Raised in [GEOGRAPHIC_DATA] [US_ST…" at bounding box center [332, 198] width 174 height 85
click at [347, 239] on textarea "[PERSON_NAME], Born in [GEOGRAPHIC_DATA] AZ. Raised in [GEOGRAPHIC_DATA] [US_ST…" at bounding box center [332, 198] width 174 height 85
click at [348, 239] on textarea "[PERSON_NAME], Born in [GEOGRAPHIC_DATA] AZ. Raised in [GEOGRAPHIC_DATA] [US_ST…" at bounding box center [332, 198] width 174 height 85
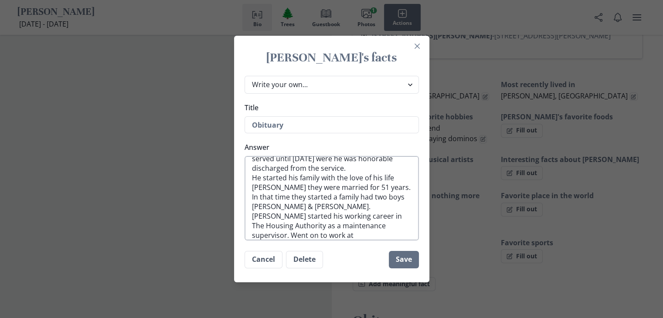
click at [317, 238] on textarea "[PERSON_NAME], Born in [GEOGRAPHIC_DATA] AZ. Raised in [GEOGRAPHIC_DATA] [US_ST…" at bounding box center [332, 198] width 174 height 85
click at [318, 236] on textarea "[PERSON_NAME], Born in [GEOGRAPHIC_DATA] AZ. Raised in [GEOGRAPHIC_DATA] [US_ST…" at bounding box center [332, 198] width 174 height 85
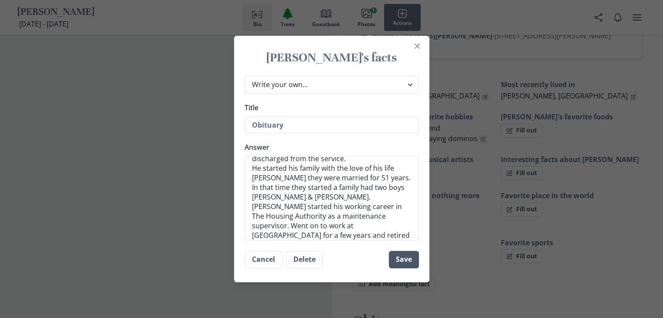
click at [401, 256] on button "Save" at bounding box center [404, 259] width 30 height 17
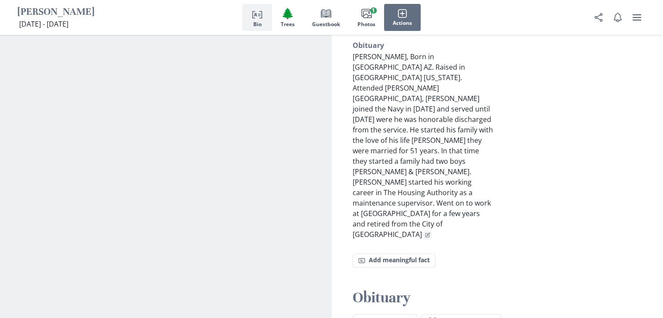
scroll to position [845, 0]
click at [408, 253] on button "Fact Add meaningful fact" at bounding box center [394, 260] width 83 height 14
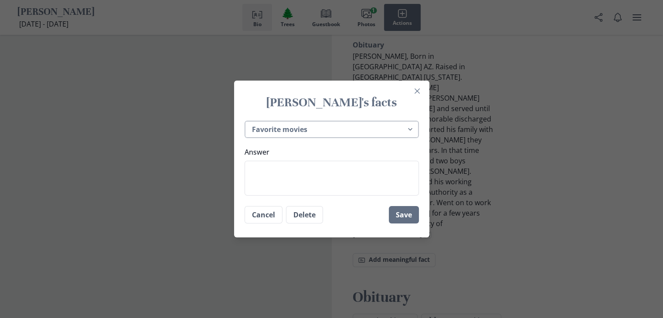
click at [413, 130] on select "Place of birth Most recently lived in [PERSON_NAME]'s favorite hobbies [PERSON_…" at bounding box center [332, 130] width 174 height 18
click at [248, 121] on select "Place of birth Most recently lived in [PERSON_NAME]'s favorite hobbies [PERSON_…" at bounding box center [332, 130] width 174 height 18
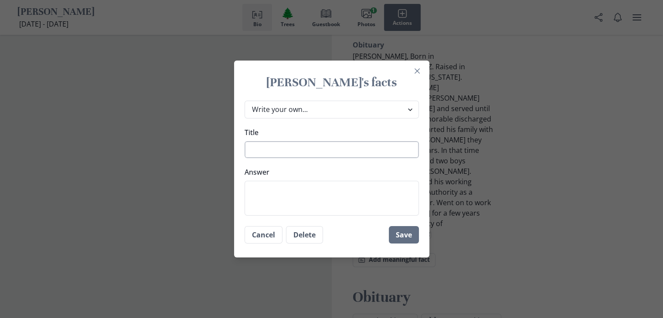
click at [309, 150] on textarea "Title" at bounding box center [332, 149] width 174 height 17
click at [424, 66] on button "Close" at bounding box center [417, 71] width 14 height 14
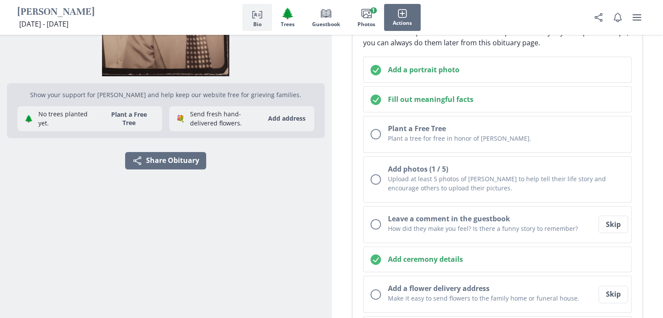
scroll to position [127, 0]
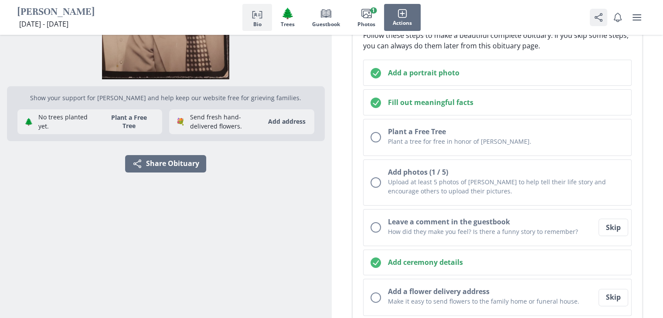
click at [597, 18] on circle "Share Obituary" at bounding box center [596, 18] width 2 height 2
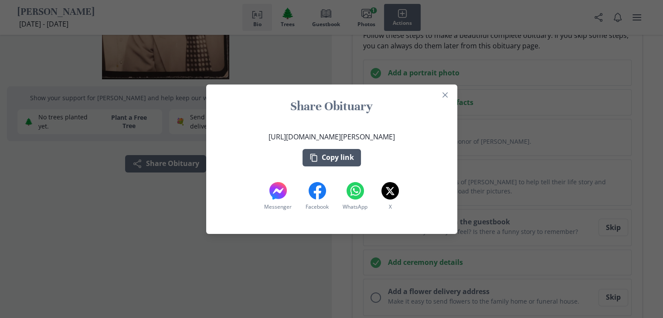
click at [330, 154] on button "Copy link" at bounding box center [332, 157] width 58 height 17
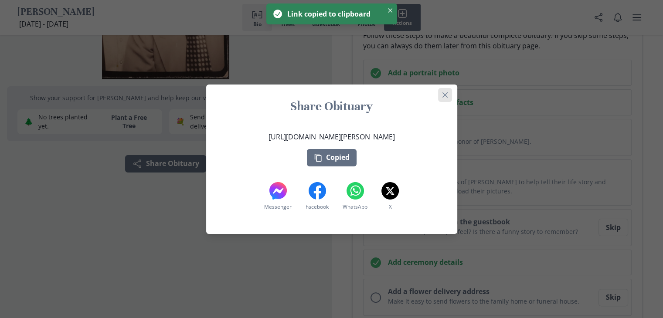
click at [451, 93] on button "Close" at bounding box center [445, 95] width 14 height 14
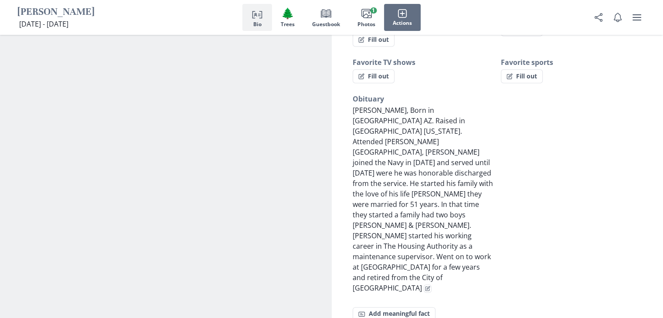
scroll to position [789, 0]
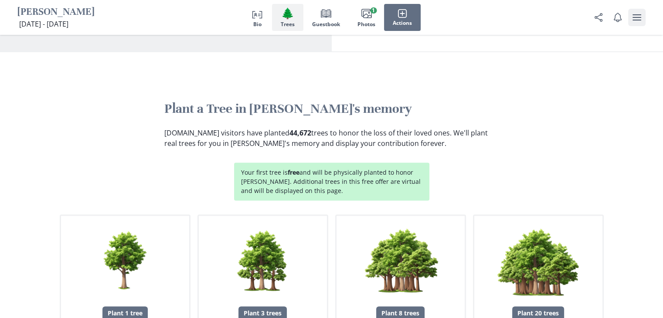
click at [637, 22] on icon "user menu" at bounding box center [637, 17] width 10 height 10
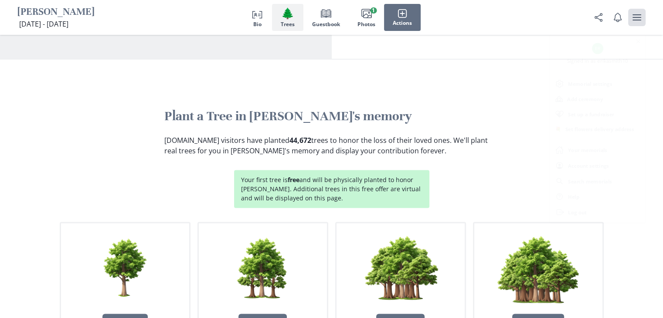
scroll to position [1155, 0]
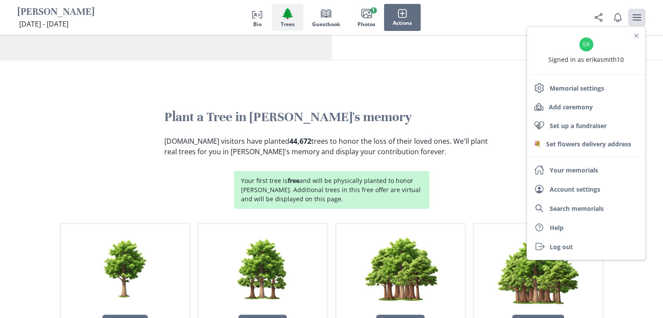
click at [469, 164] on div "Your first tree is free and will be physically planted to honor [PERSON_NAME]. …" at bounding box center [332, 255] width 544 height 182
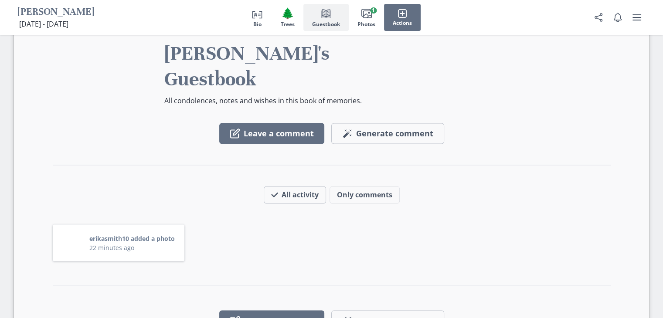
scroll to position [1598, 0]
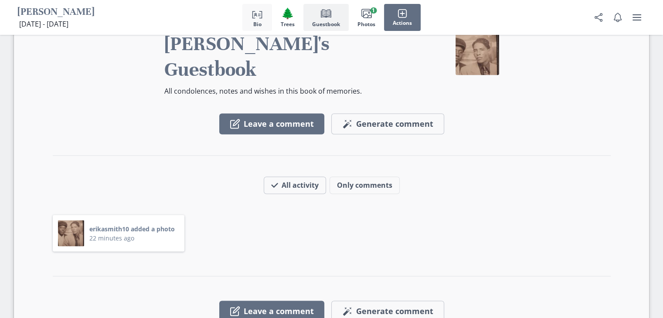
click at [253, 15] on polyline "button" at bounding box center [254, 14] width 3 height 7
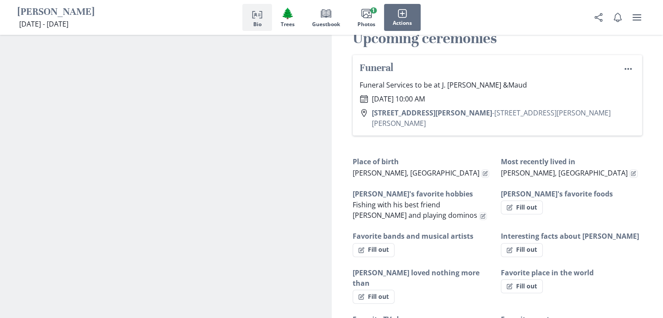
scroll to position [534, 0]
click at [625, 67] on icon "Menu" at bounding box center [628, 69] width 9 height 9
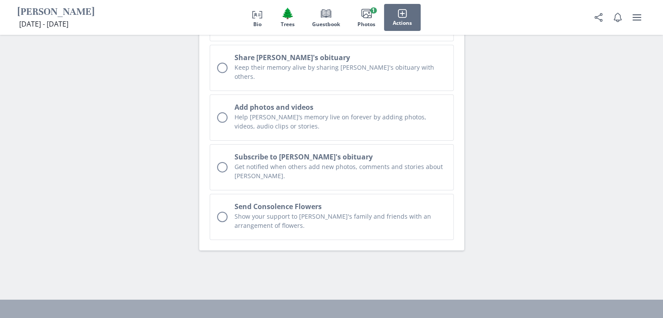
scroll to position [2764, 0]
